Goal: Information Seeking & Learning: Learn about a topic

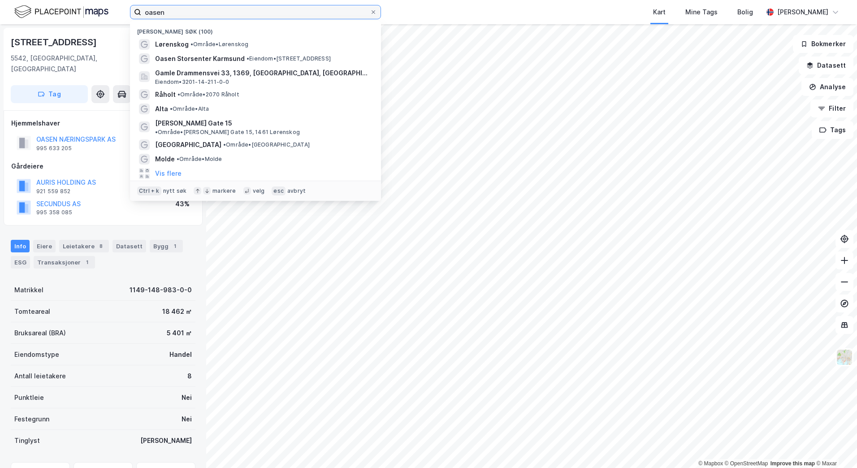
drag, startPoint x: 169, startPoint y: 14, endPoint x: 127, endPoint y: 13, distance: 41.7
click at [127, 13] on div "oasen Nylige søk (100) Lørenskog • Område • Lørenskog Oasen Storsenter Karmsund…" at bounding box center [428, 12] width 857 height 24
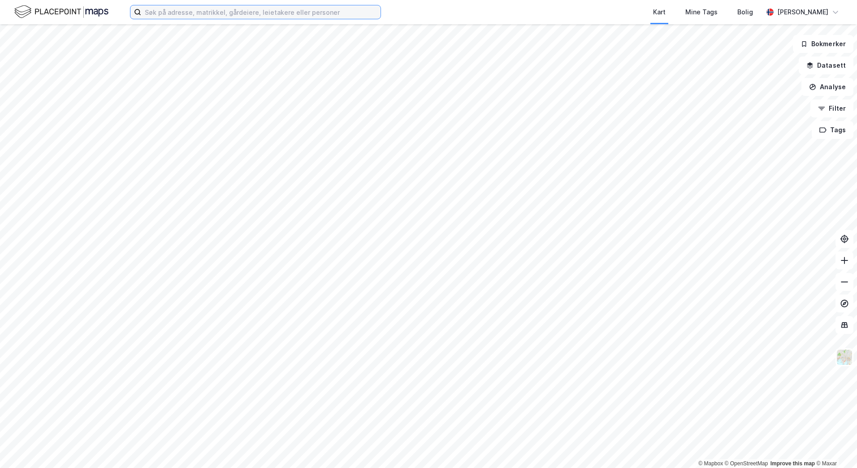
click at [187, 12] on input at bounding box center [260, 11] width 239 height 13
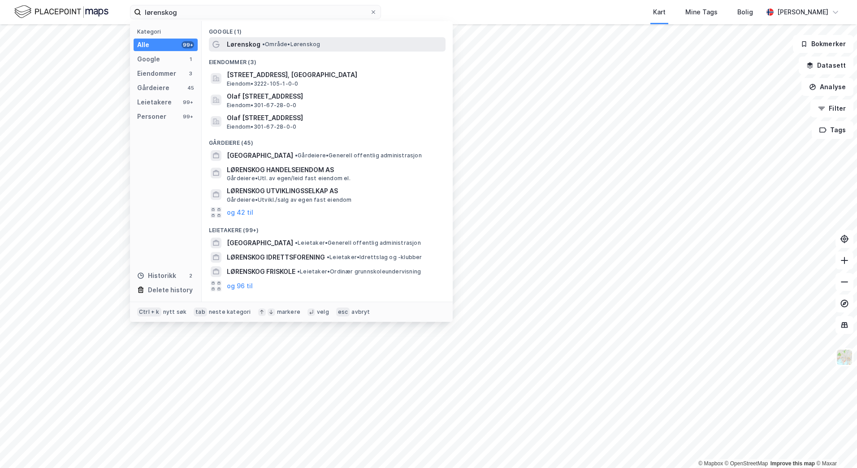
click at [243, 43] on span "Lørenskog" at bounding box center [244, 44] width 34 height 11
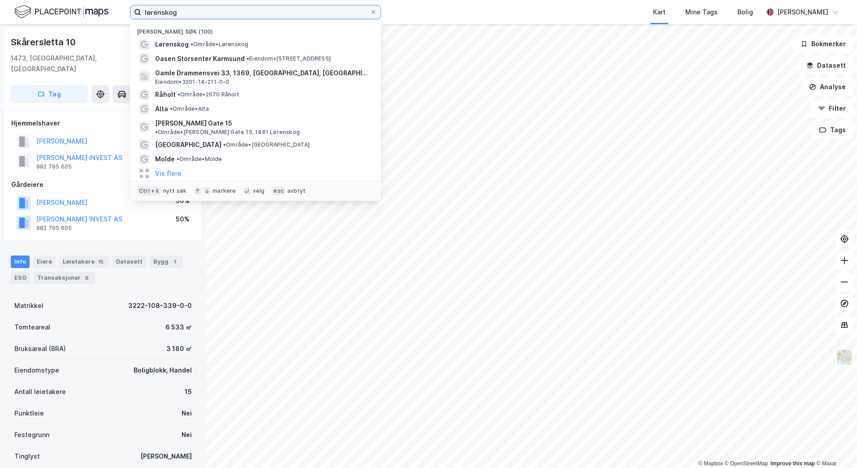
drag, startPoint x: 197, startPoint y: 14, endPoint x: 108, endPoint y: 20, distance: 88.9
click at [108, 20] on div "lørenskog Nylige søk (100) Lørenskog • Område • Lørenskog Oasen Storsenter Karm…" at bounding box center [428, 12] width 857 height 24
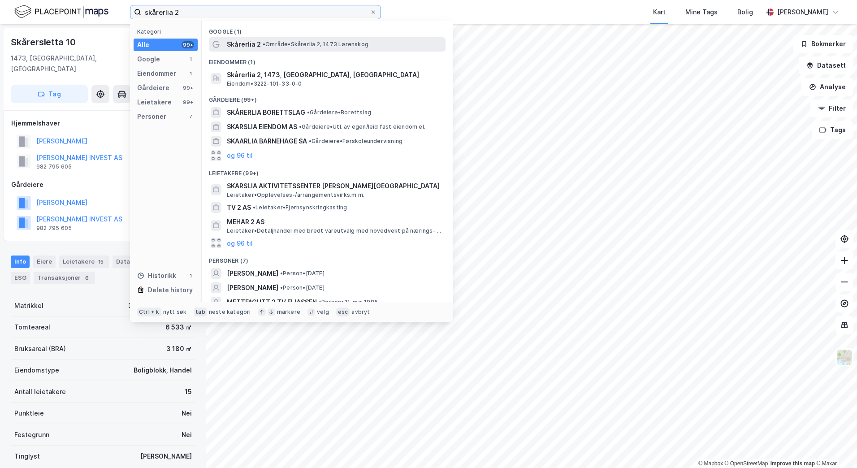
type input "skårerlia 2"
click at [256, 45] on span "Skårerlia 2" at bounding box center [244, 44] width 34 height 11
